Goal: Register for event/course

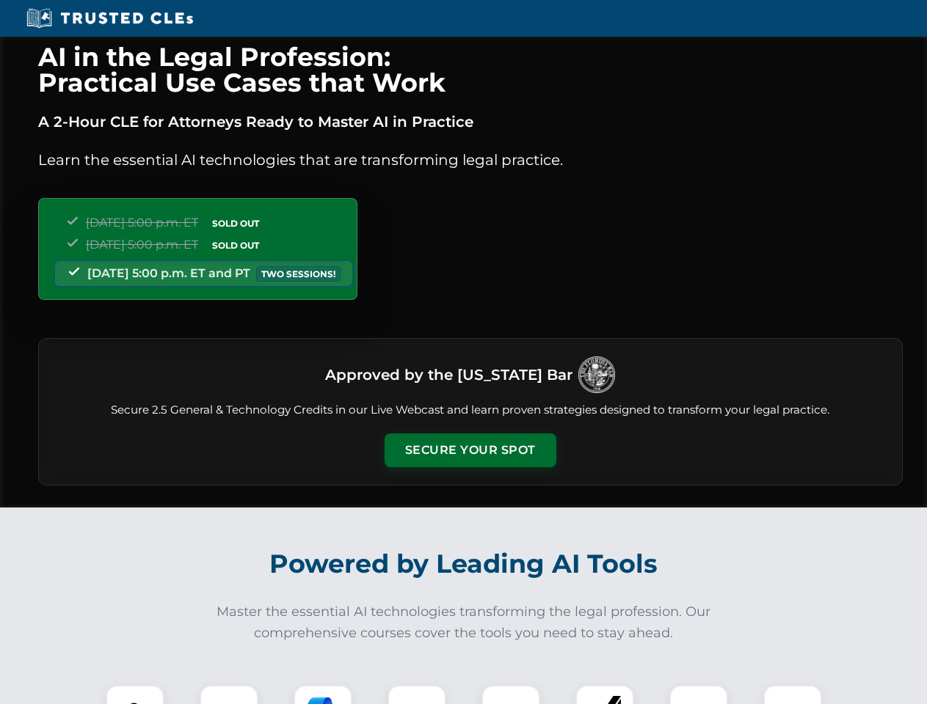
click at [470, 451] on button "Secure Your Spot" at bounding box center [470, 451] width 172 height 34
click at [135, 695] on img at bounding box center [135, 714] width 43 height 43
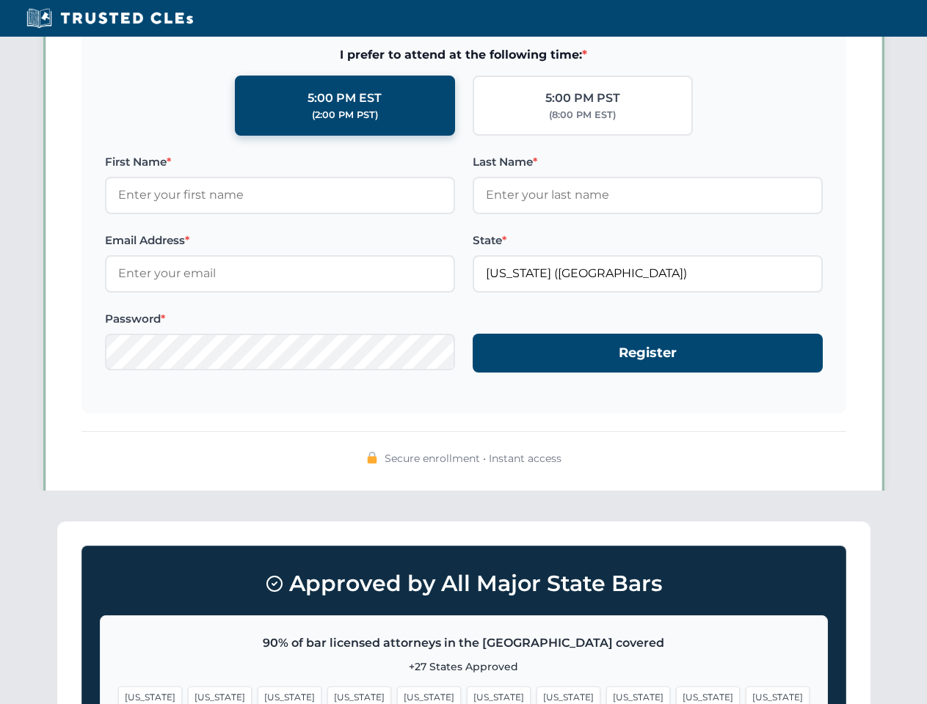
click at [536, 695] on span "[US_STATE]" at bounding box center [568, 697] width 64 height 21
click at [676, 695] on span "[US_STATE]" at bounding box center [708, 697] width 64 height 21
